Goal: Task Accomplishment & Management: Manage account settings

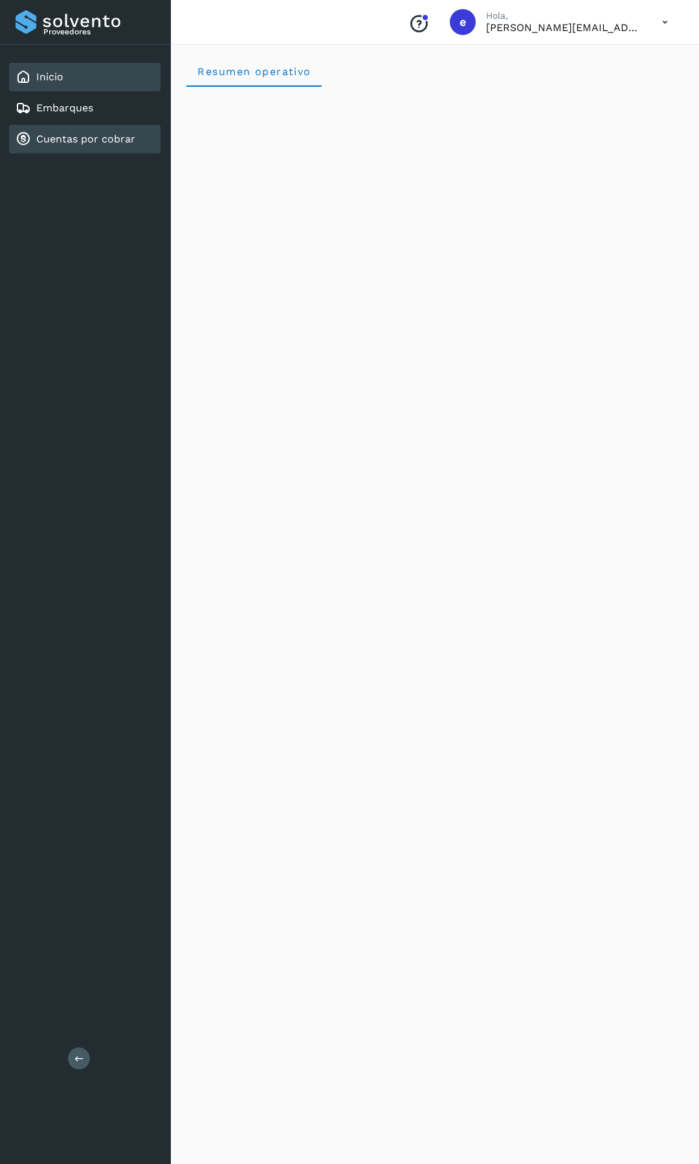
click at [110, 131] on div "Cuentas por cobrar" at bounding box center [76, 139] width 120 height 16
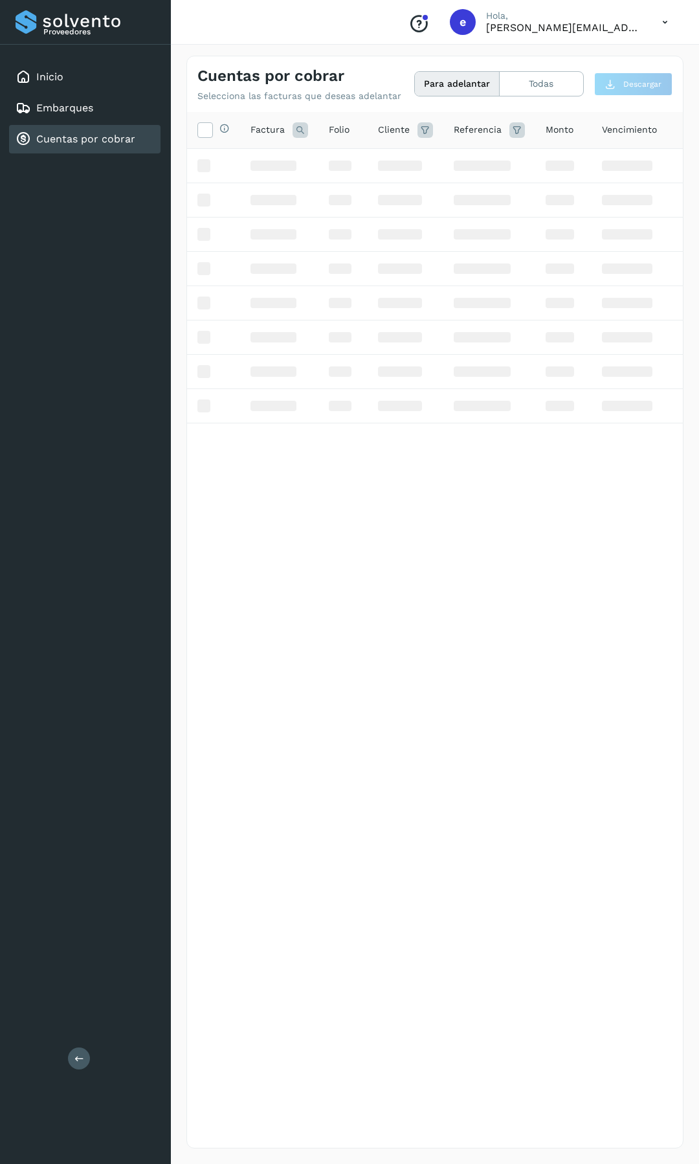
click at [662, 25] on icon at bounding box center [665, 22] width 27 height 27
click at [587, 60] on div "Cerrar sesión" at bounding box center [601, 58] width 154 height 25
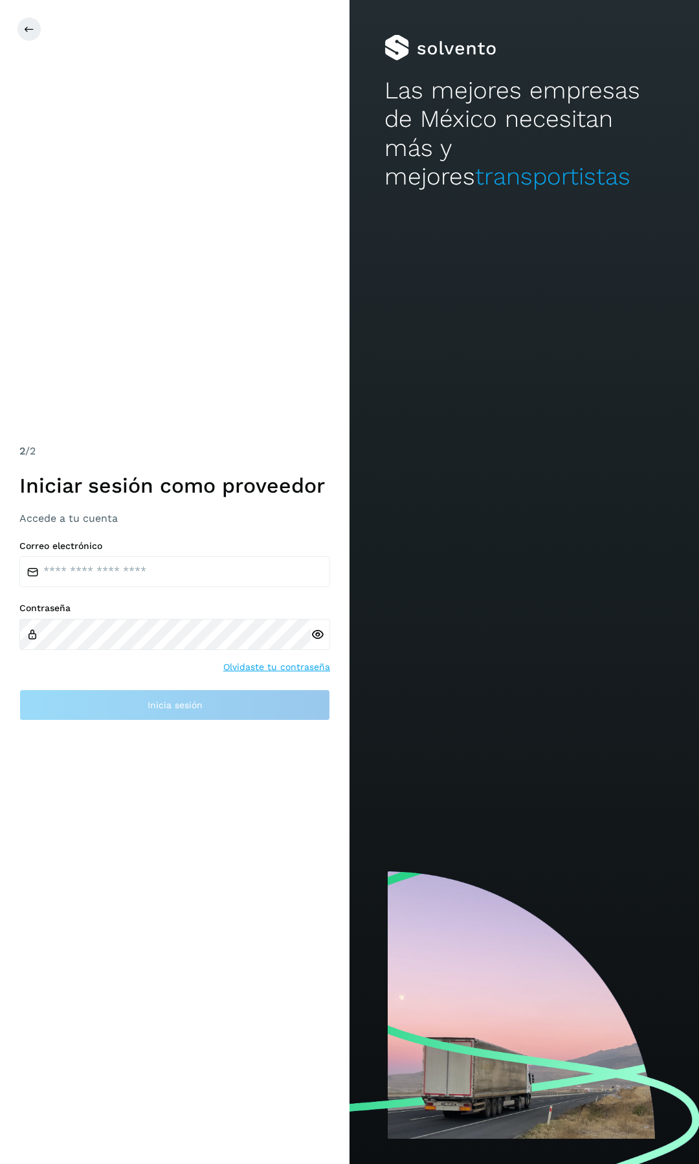
drag, startPoint x: 109, startPoint y: 550, endPoint x: 102, endPoint y: 571, distance: 22.5
click at [108, 551] on div "Correo electrónico" at bounding box center [174, 564] width 311 height 47
click at [102, 571] on input "email" at bounding box center [174, 571] width 311 height 31
type input "**********"
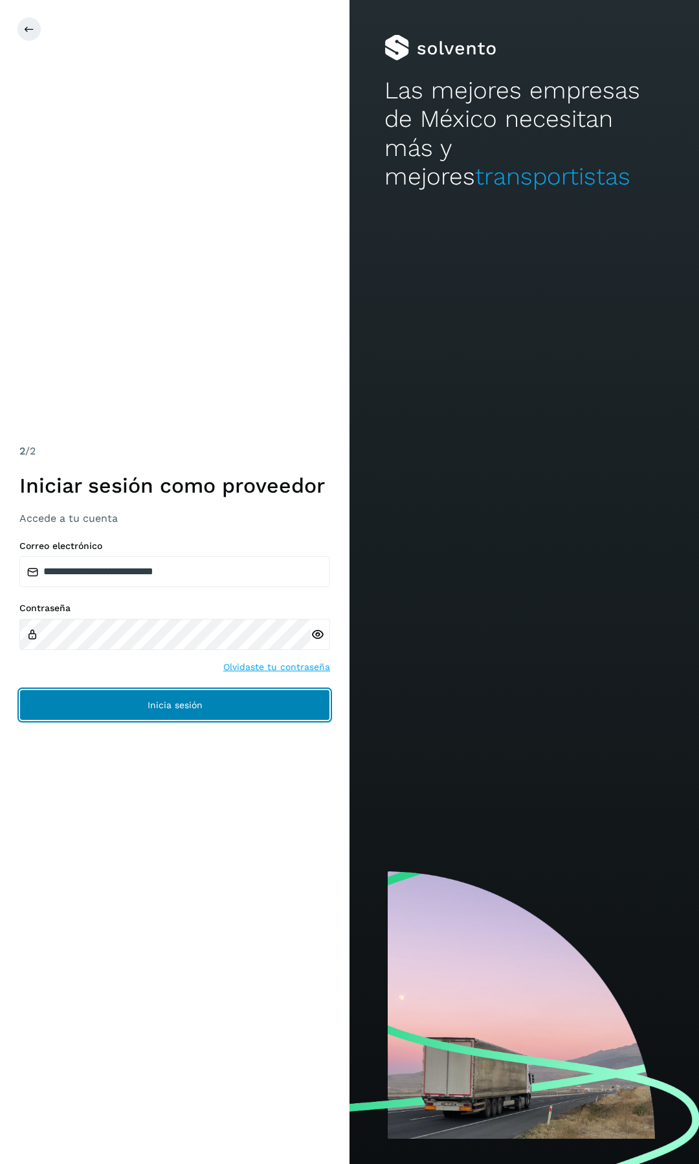
click at [214, 711] on button "Inicia sesión" at bounding box center [174, 704] width 311 height 31
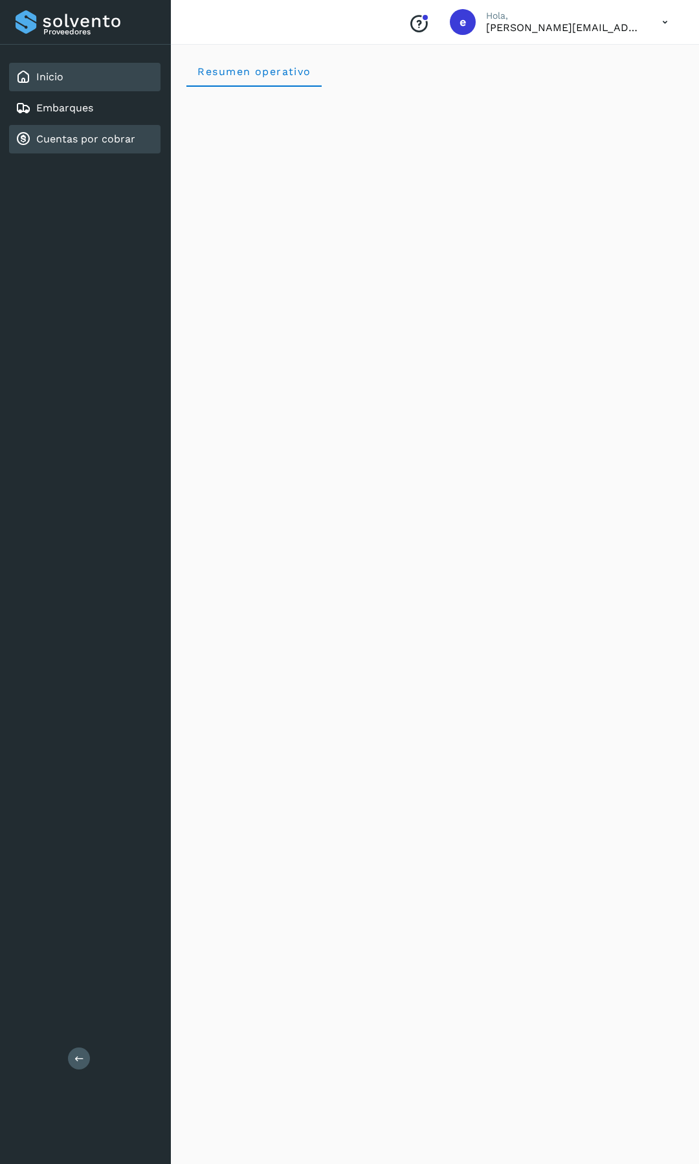
click at [107, 134] on link "Cuentas por cobrar" at bounding box center [85, 139] width 99 height 12
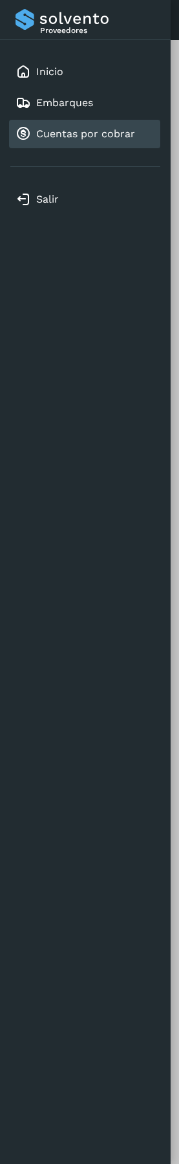
click at [179, 106] on div at bounding box center [89, 582] width 179 height 1164
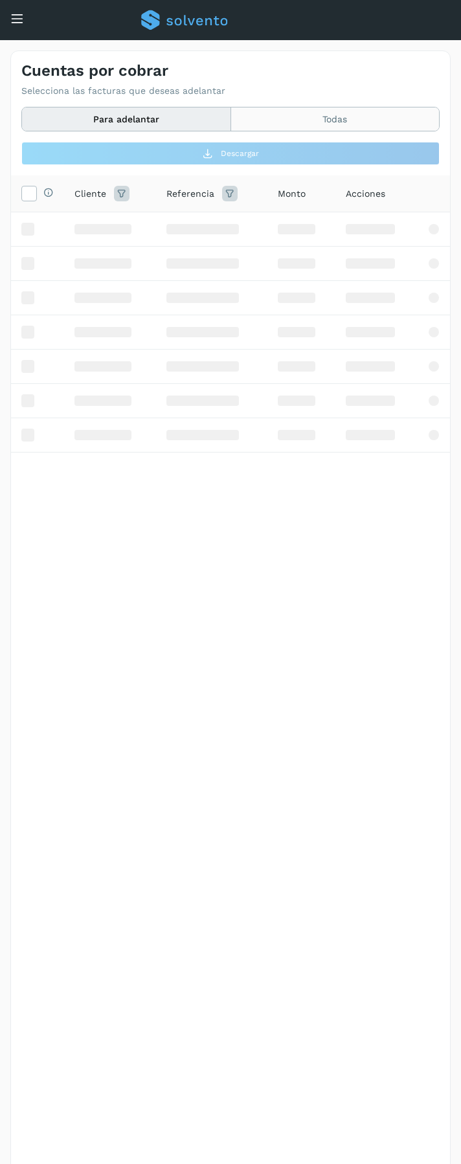
click at [230, 126] on button "Para adelantar" at bounding box center [126, 119] width 209 height 24
click at [258, 124] on button "Todas" at bounding box center [335, 119] width 208 height 24
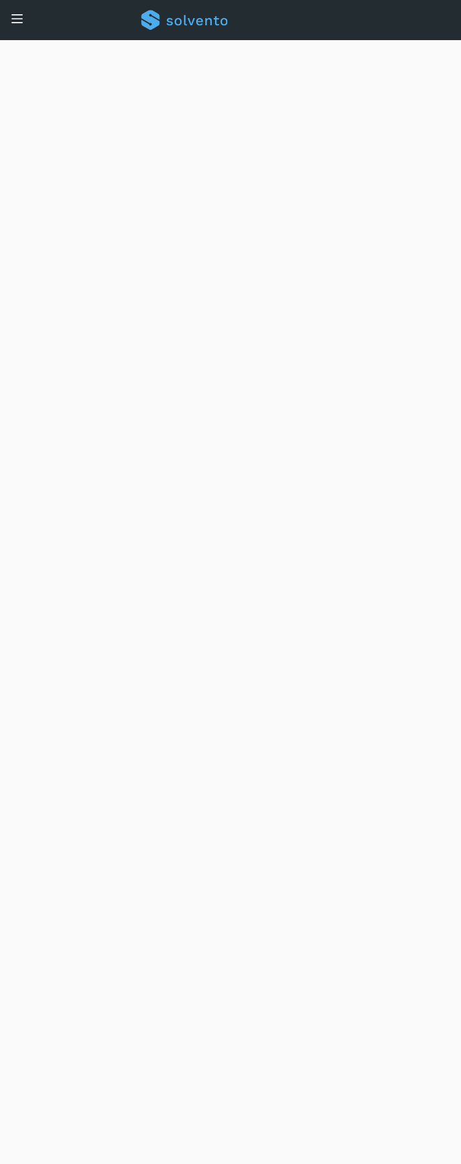
click at [20, 13] on icon at bounding box center [17, 19] width 14 height 14
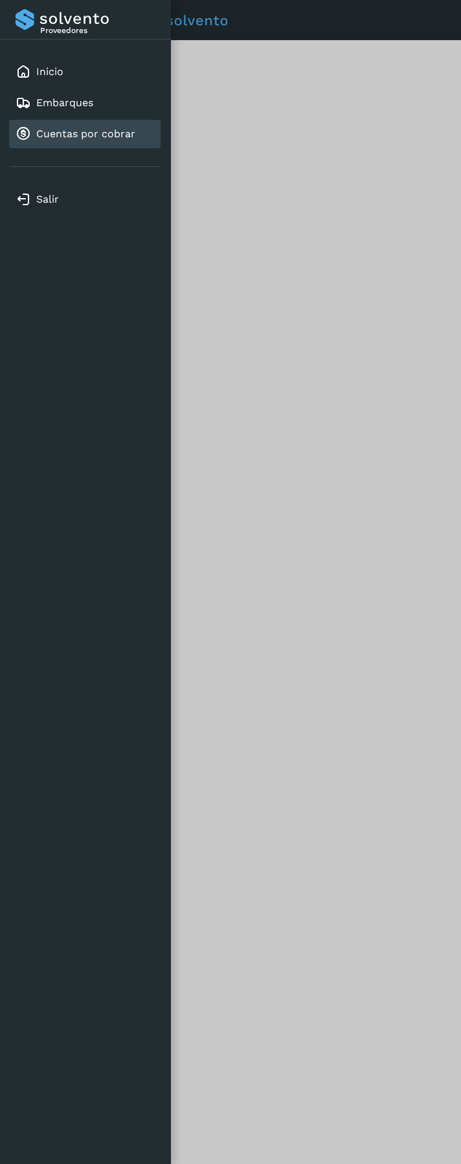
click at [43, 134] on link "Cuentas por cobrar" at bounding box center [85, 134] width 99 height 12
click at [227, 124] on div at bounding box center [230, 582] width 461 height 1164
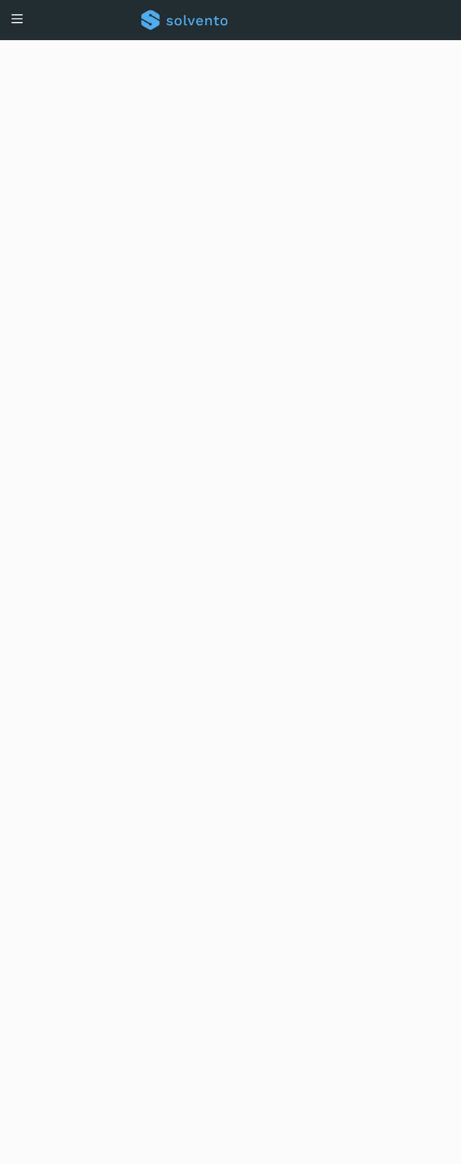
click at [16, 21] on div "Inicio Embarques Cuentas por cobrar" at bounding box center [9, 36] width 19 height 31
click at [16, 19] on icon at bounding box center [17, 19] width 14 height 14
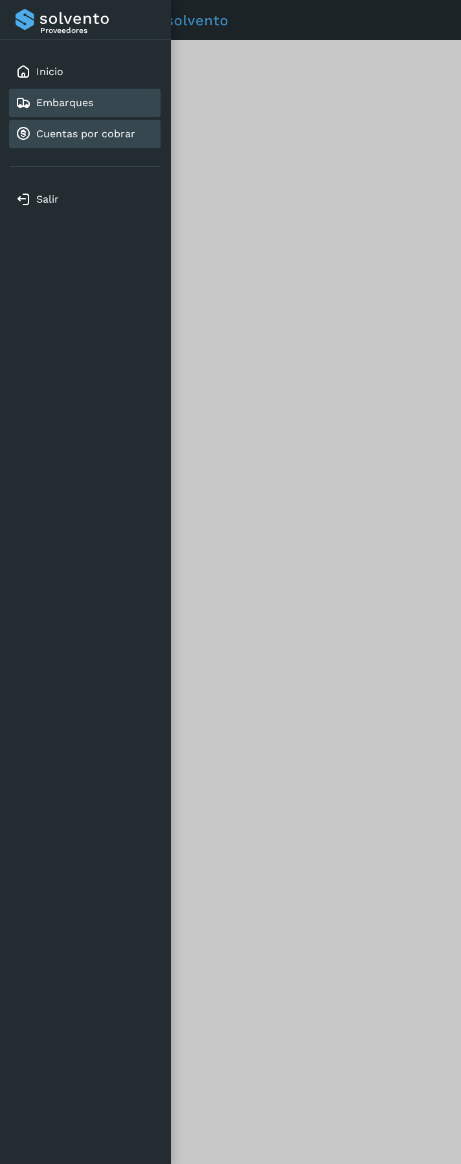
click at [77, 104] on link "Embarques" at bounding box center [64, 102] width 57 height 12
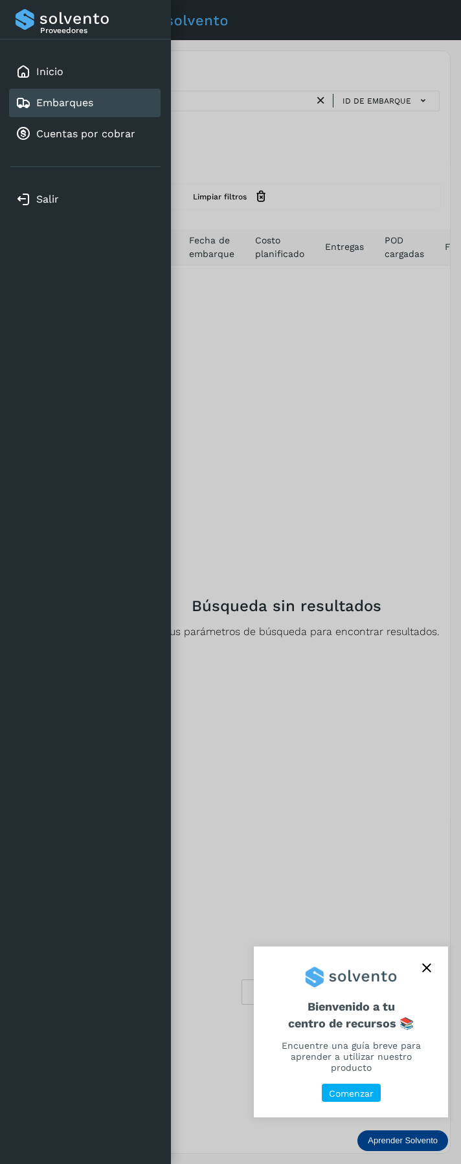
click at [261, 358] on div at bounding box center [230, 582] width 461 height 1164
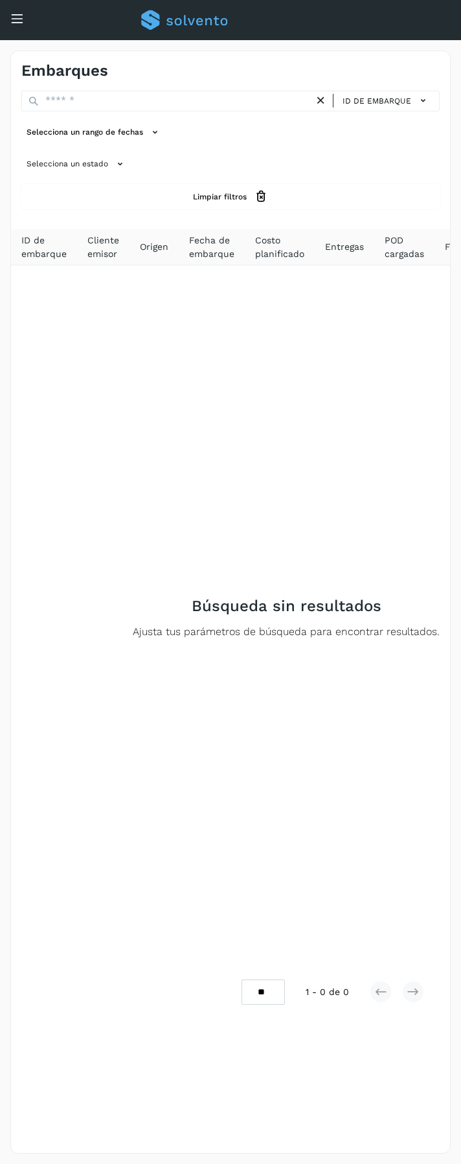
click at [14, 21] on div "Inicio Embarques Cuentas por cobrar" at bounding box center [9, 36] width 19 height 31
click at [18, 19] on icon at bounding box center [17, 19] width 14 height 14
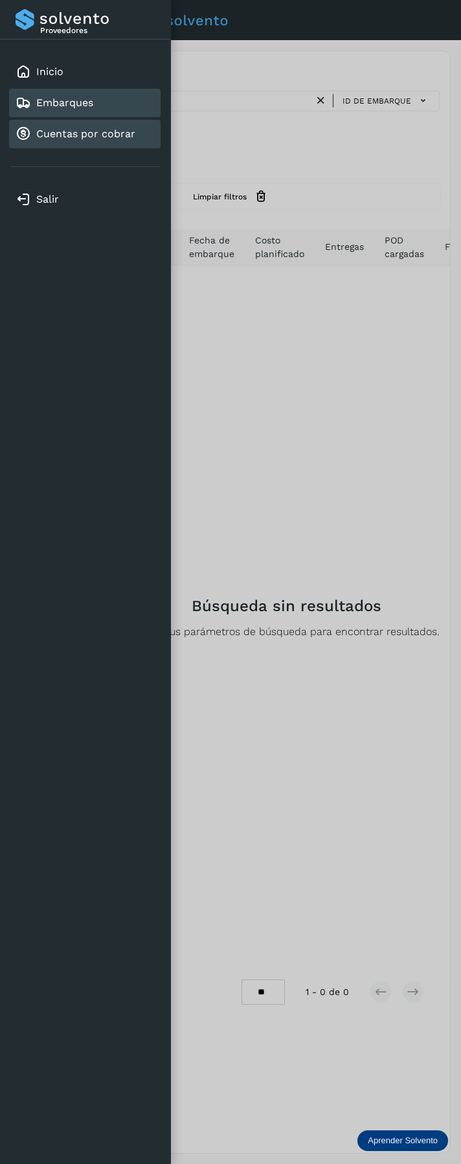
click at [76, 135] on link "Cuentas por cobrar" at bounding box center [85, 134] width 99 height 12
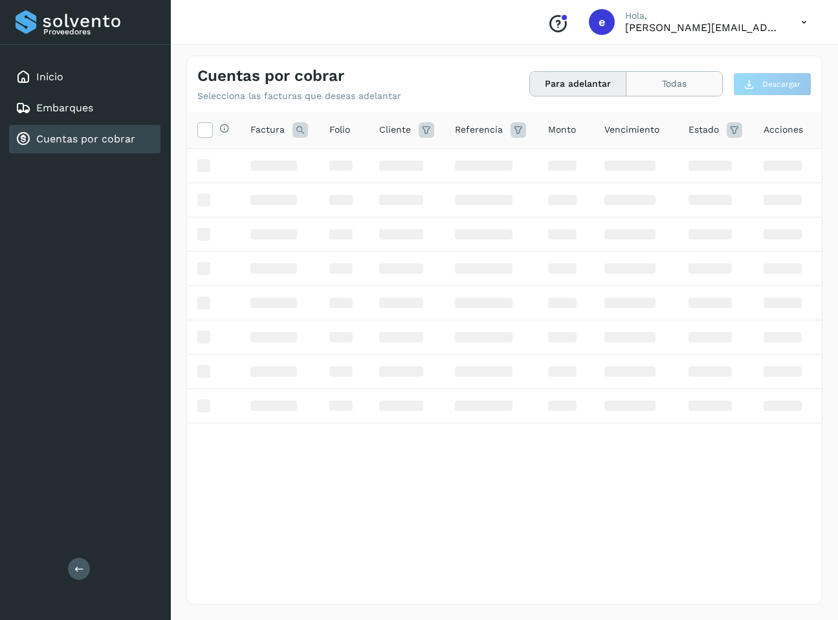
click at [658, 86] on button "Todas" at bounding box center [675, 84] width 96 height 24
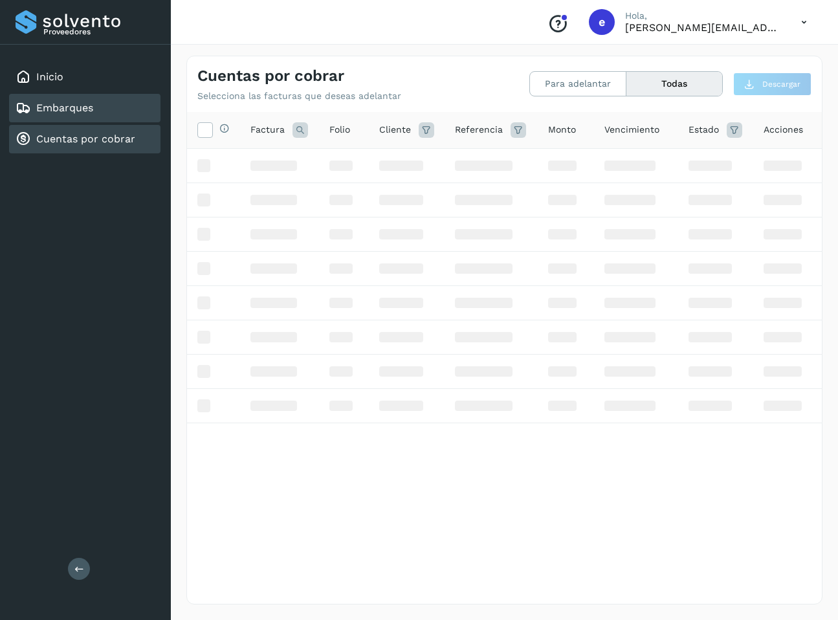
click at [80, 106] on link "Embarques" at bounding box center [64, 108] width 57 height 12
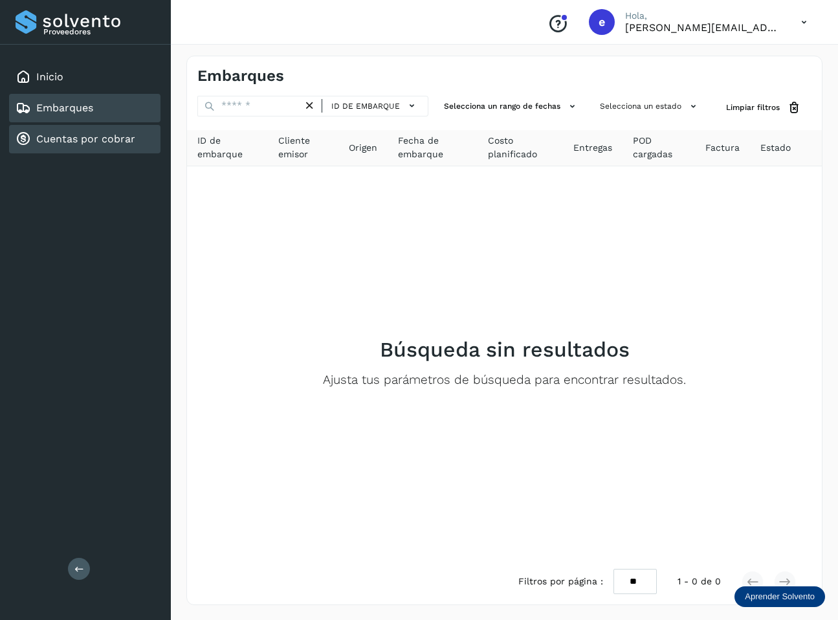
click at [93, 138] on link "Cuentas por cobrar" at bounding box center [85, 139] width 99 height 12
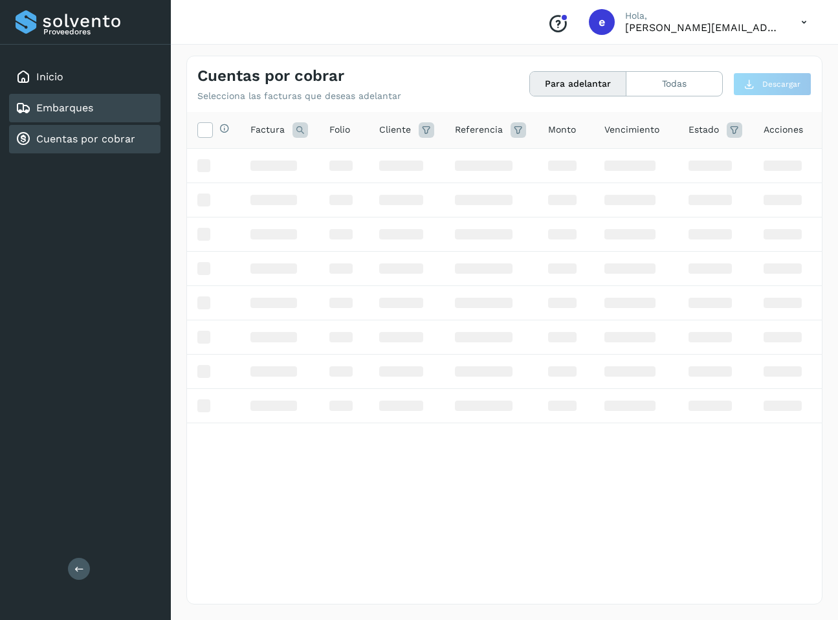
click at [64, 100] on div "Embarques" at bounding box center [55, 108] width 78 height 16
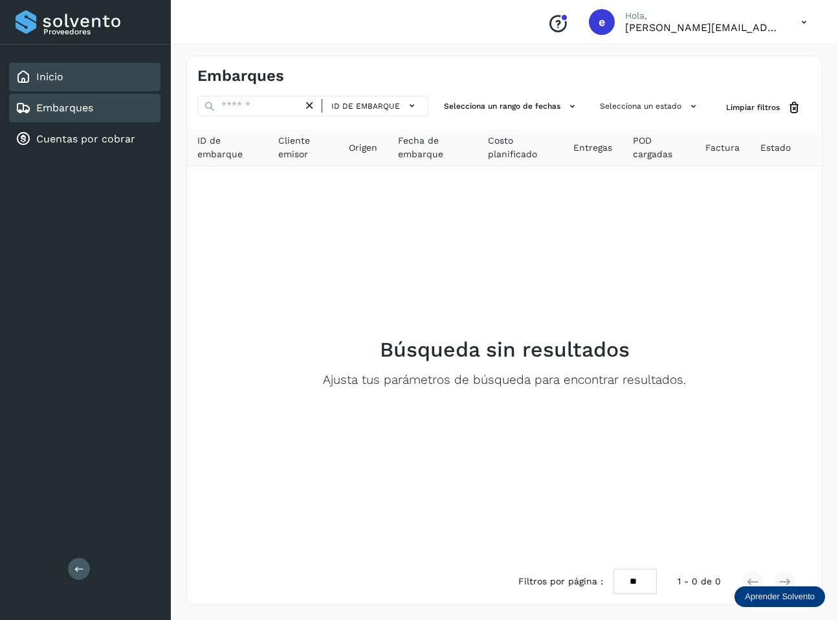
click at [83, 87] on div "Inicio" at bounding box center [84, 77] width 151 height 28
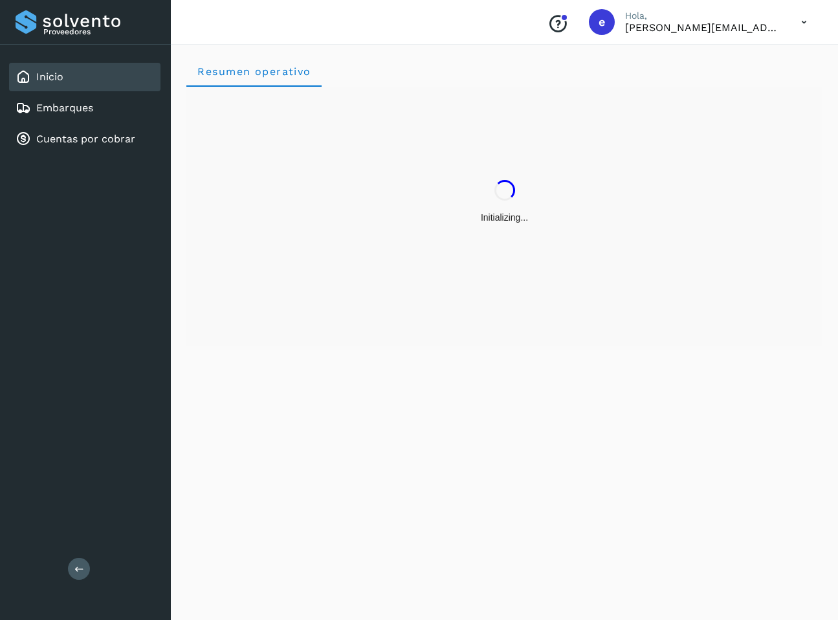
click at [699, 95] on div "Initializing..." at bounding box center [504, 202] width 636 height 230
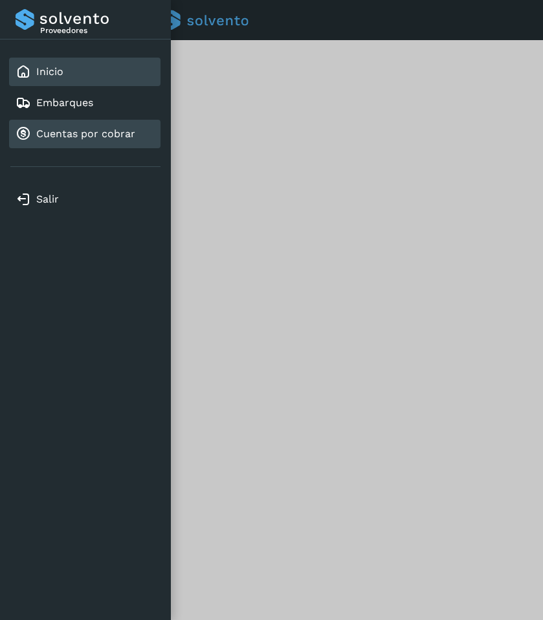
click at [107, 135] on link "Cuentas por cobrar" at bounding box center [85, 134] width 99 height 12
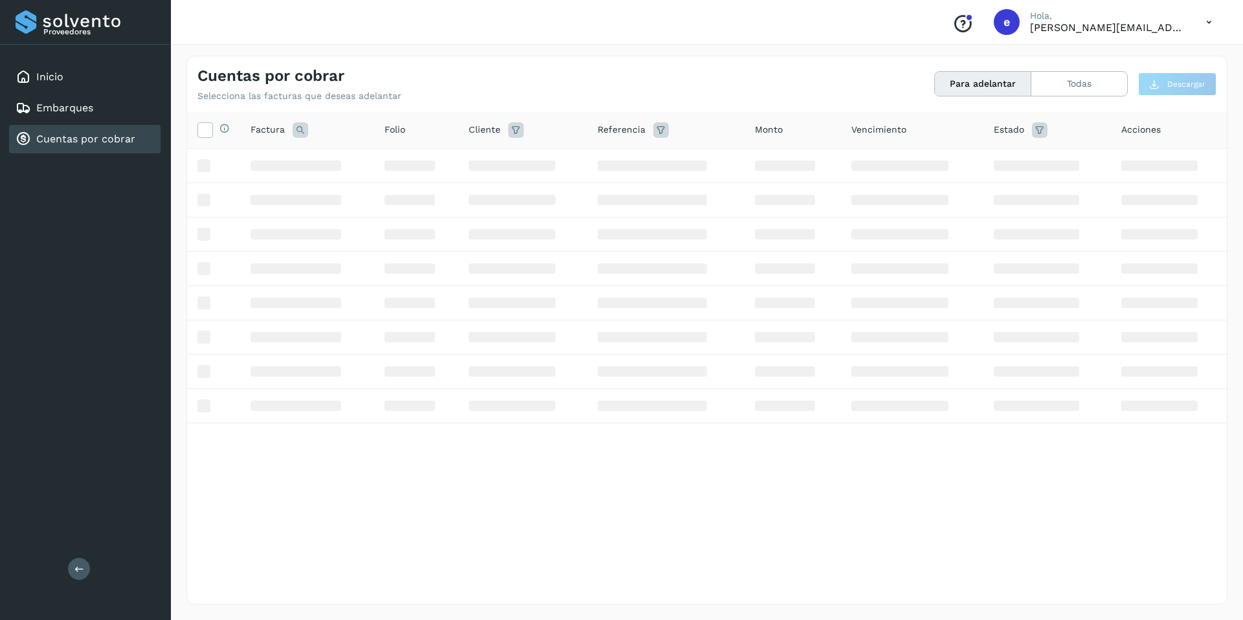
click at [699, 23] on icon at bounding box center [1209, 22] width 27 height 27
click at [699, 66] on div "Cerrar sesión" at bounding box center [1145, 58] width 154 height 25
